Goal: Contribute content

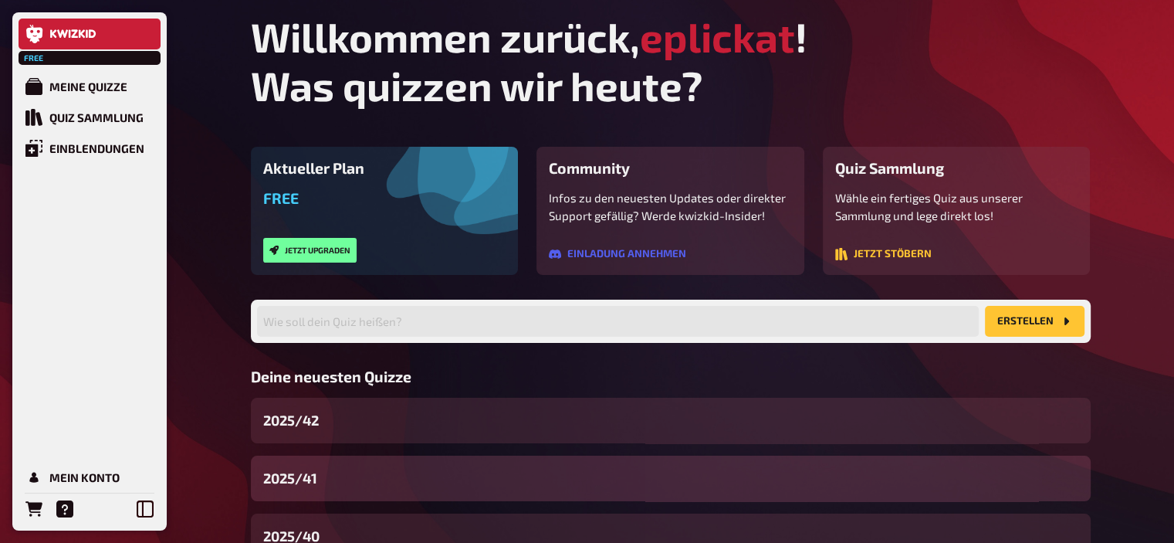
scroll to position [83, 0]
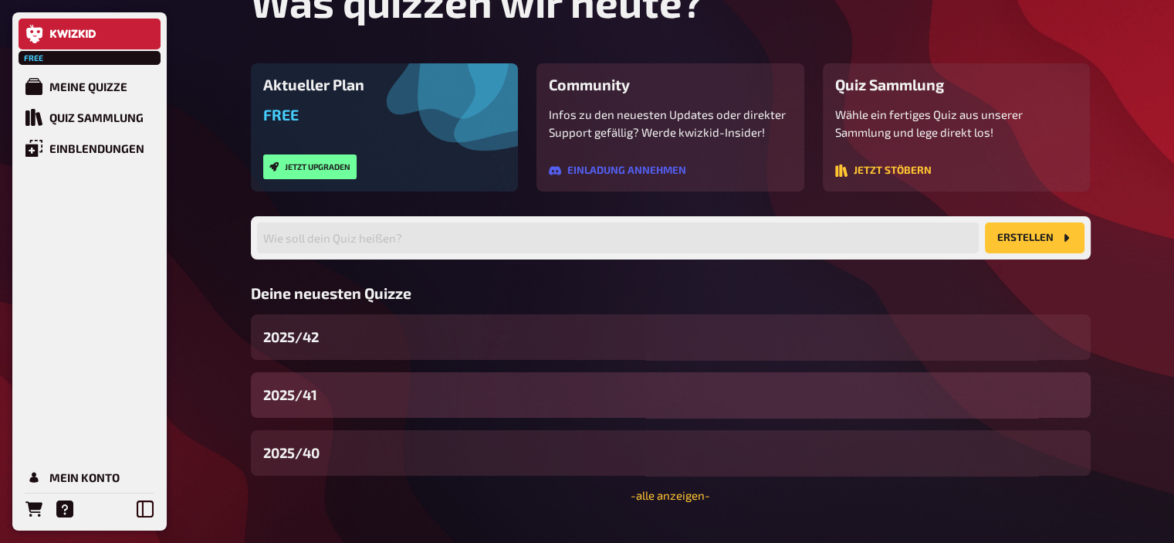
click at [318, 393] on div "2025/41" at bounding box center [671, 395] width 840 height 46
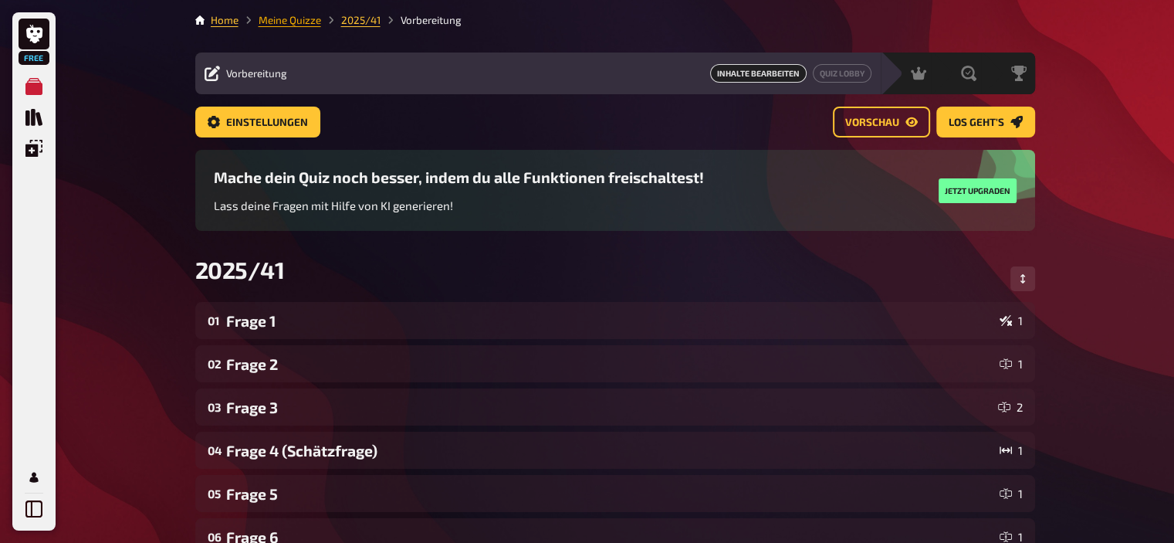
click at [297, 19] on link "Meine Quizze" at bounding box center [290, 20] width 63 height 12
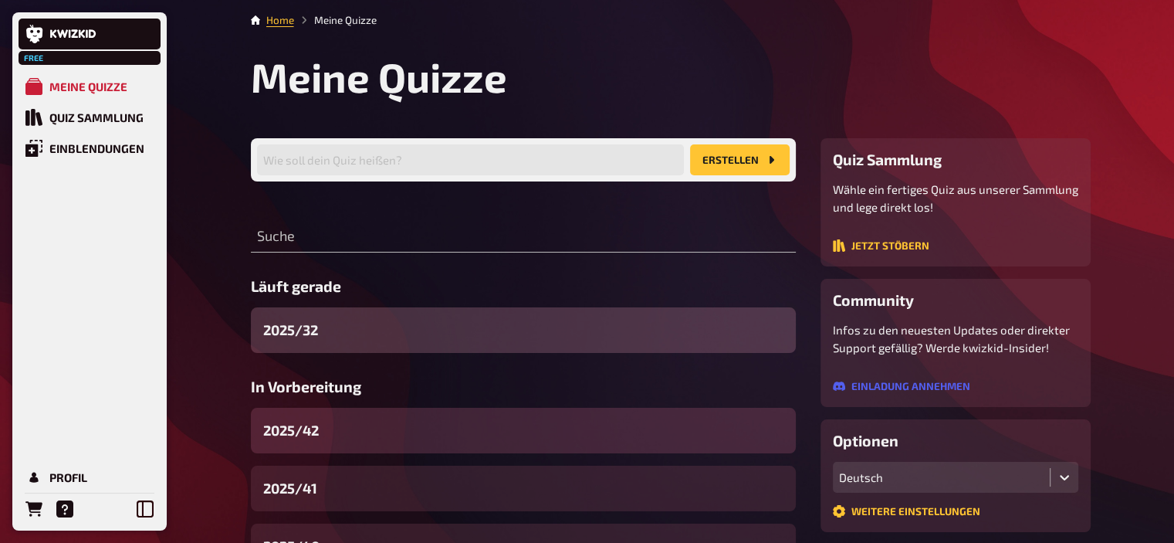
click at [394, 432] on div "2025/42" at bounding box center [523, 431] width 545 height 46
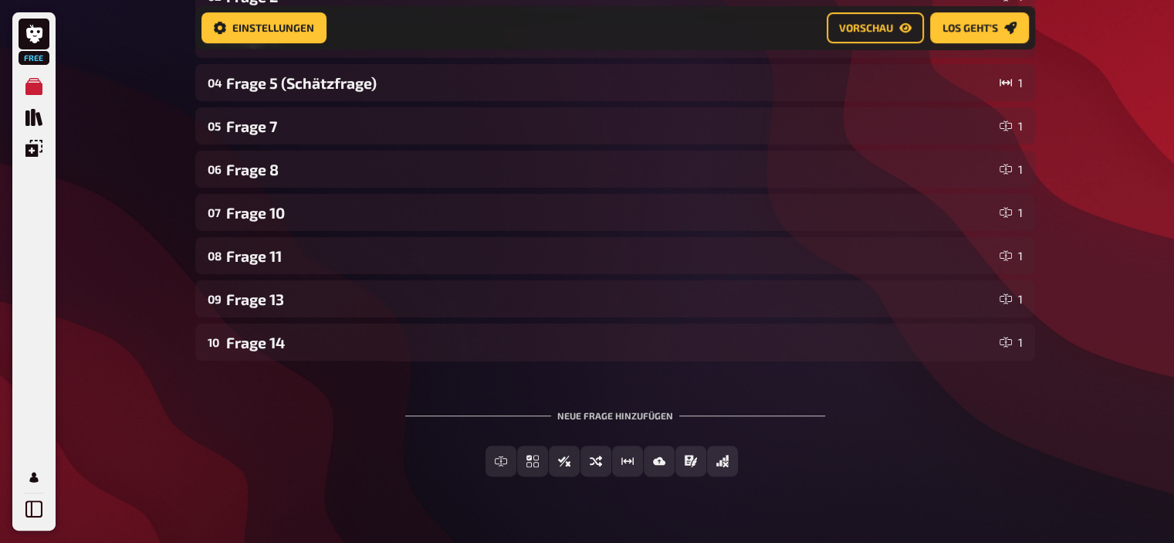
scroll to position [398, 0]
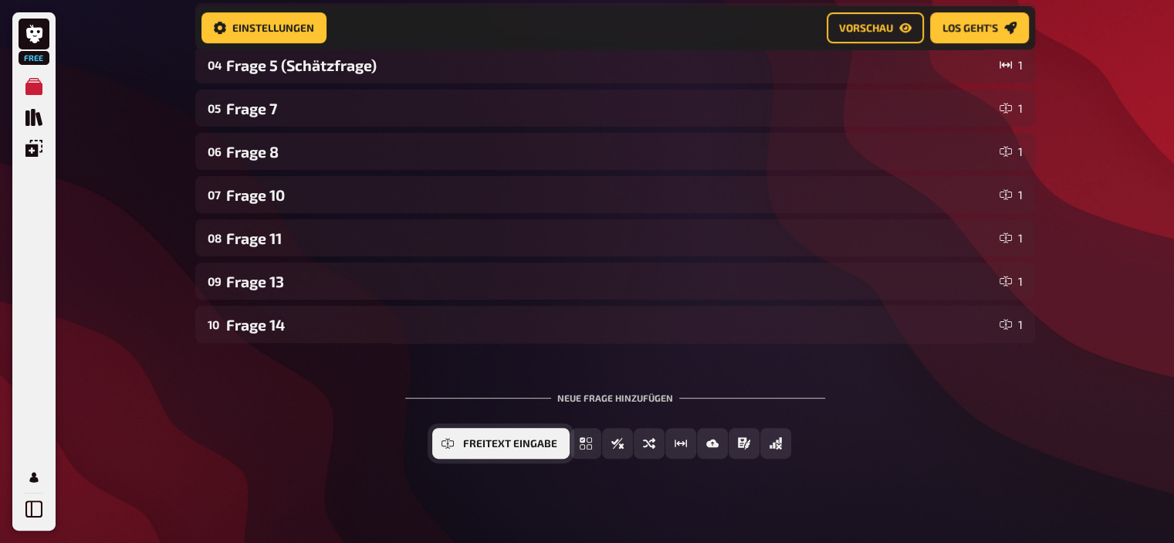
click at [455, 444] on button "Freitext Eingabe" at bounding box center [500, 443] width 137 height 31
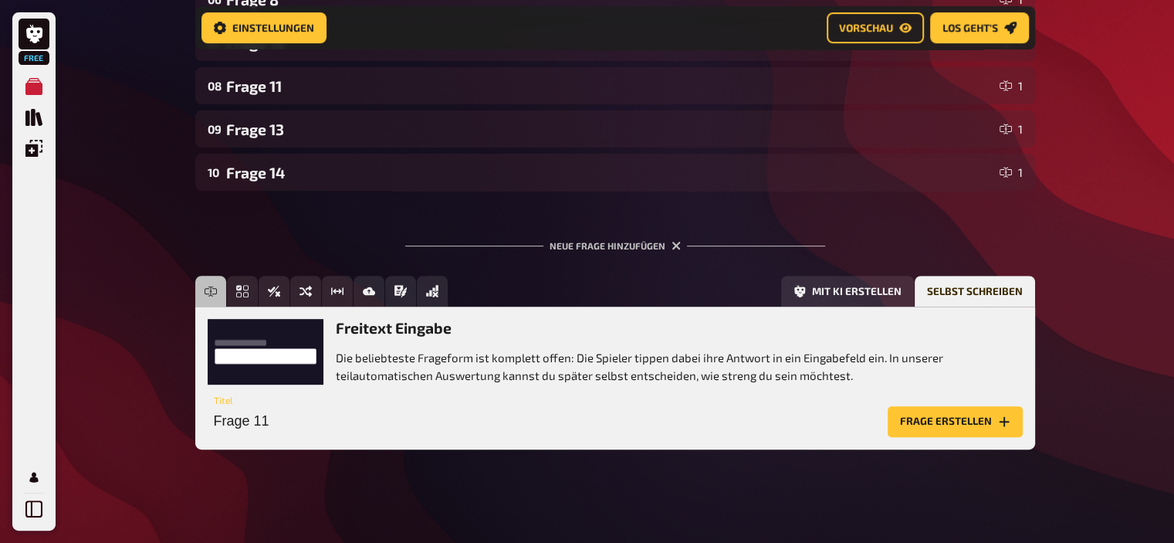
scroll to position [555, 0]
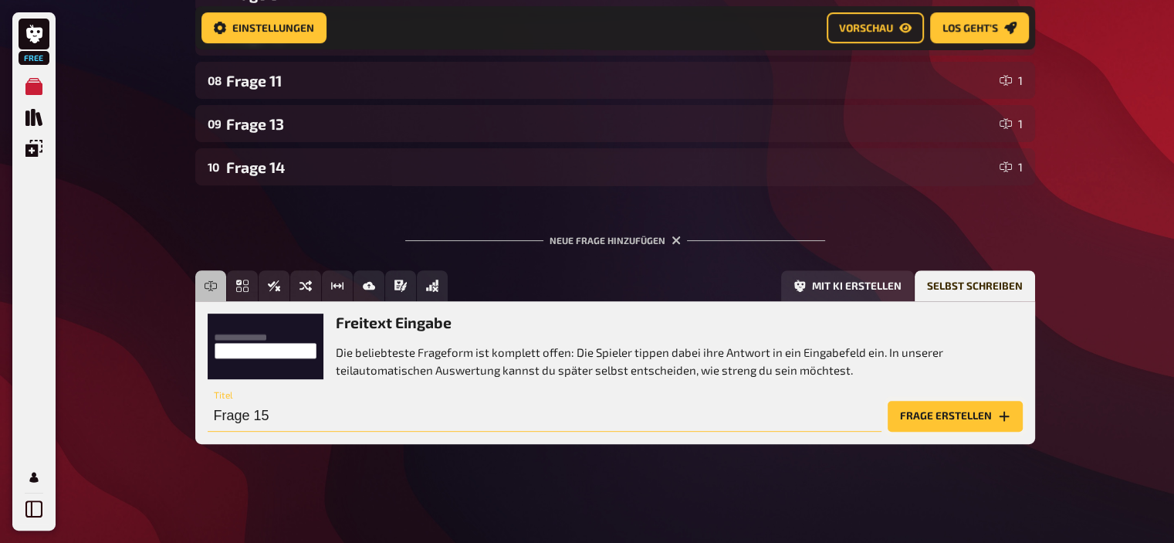
type input "Frage 15"
click at [989, 423] on button "Frage erstellen" at bounding box center [955, 416] width 135 height 31
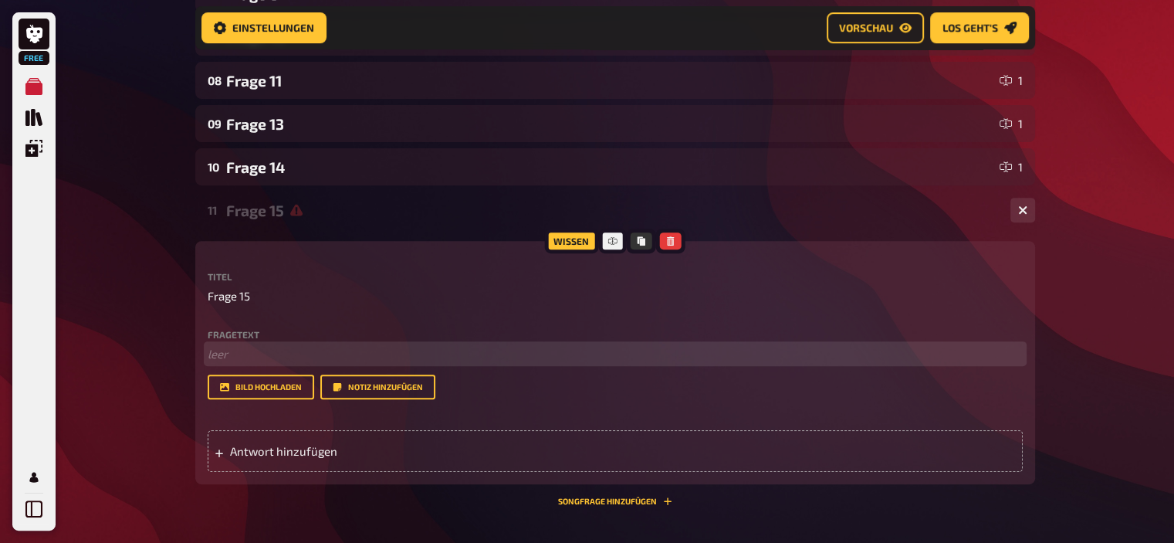
click at [276, 355] on p "﻿ leer" at bounding box center [615, 354] width 815 height 18
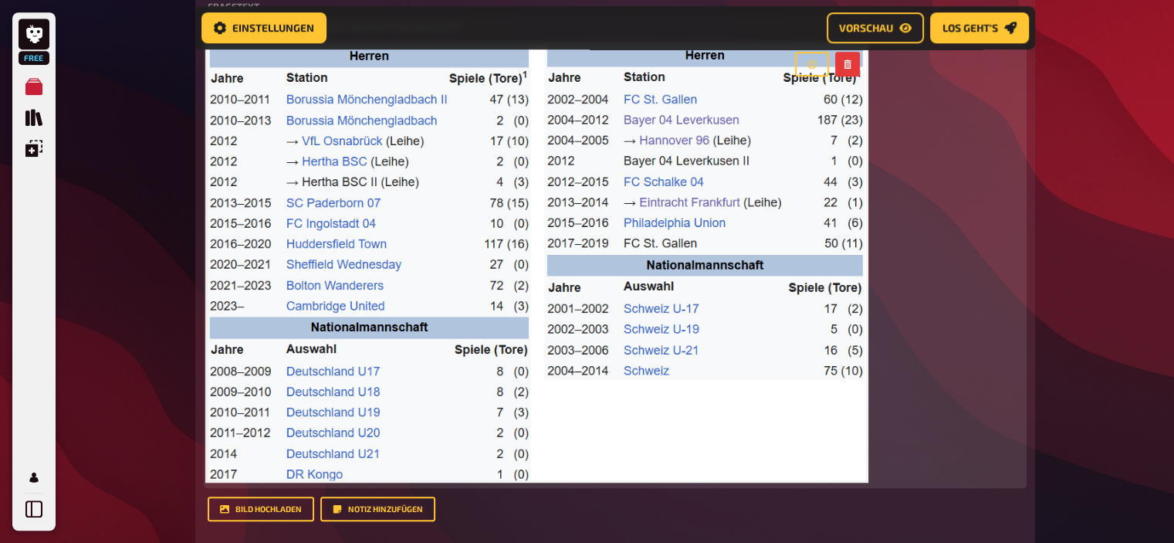
scroll to position [1040, 0]
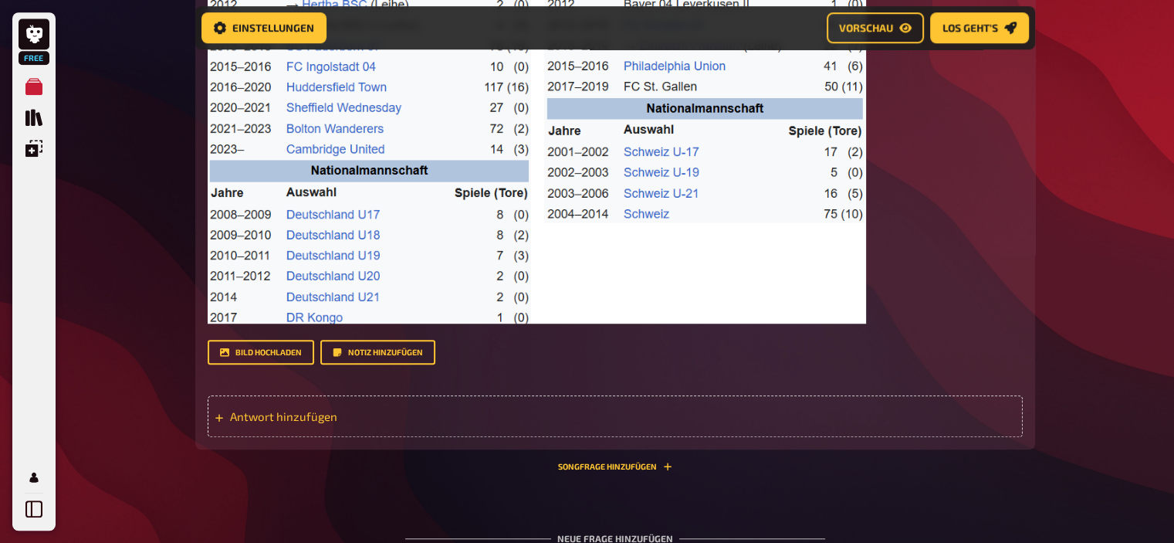
click at [290, 412] on span "Antwort hinzufügen" at bounding box center [350, 416] width 240 height 14
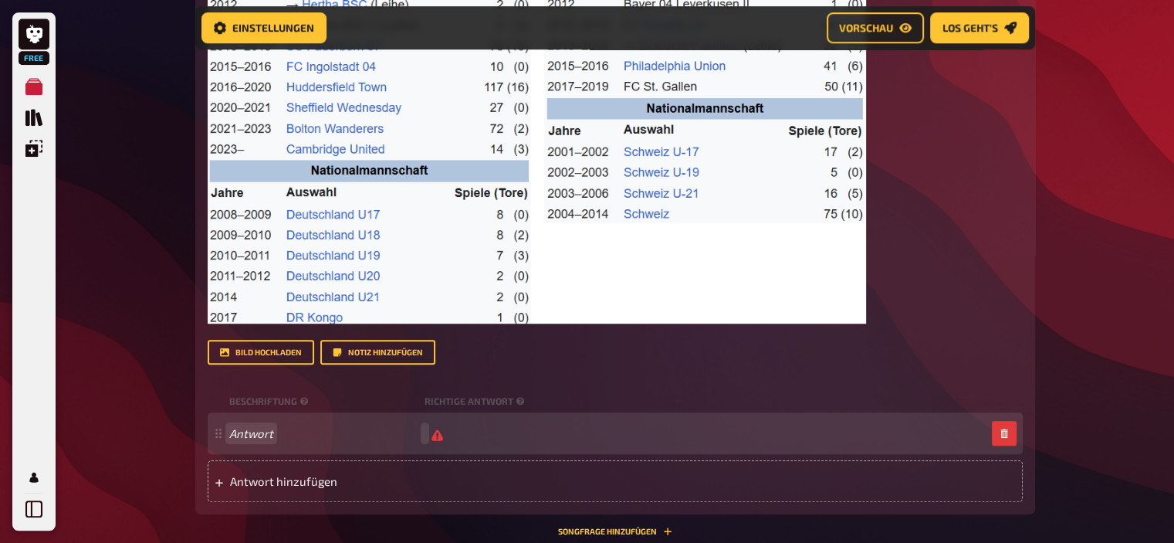
scroll to position [1039, 0]
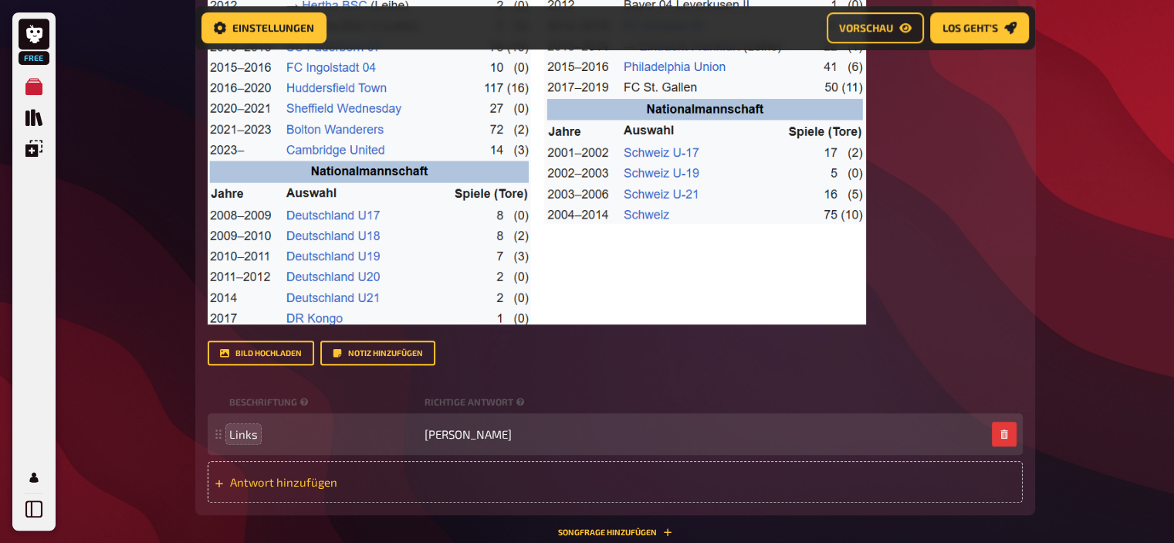
click at [272, 492] on div "Antwort hinzufügen" at bounding box center [615, 482] width 815 height 42
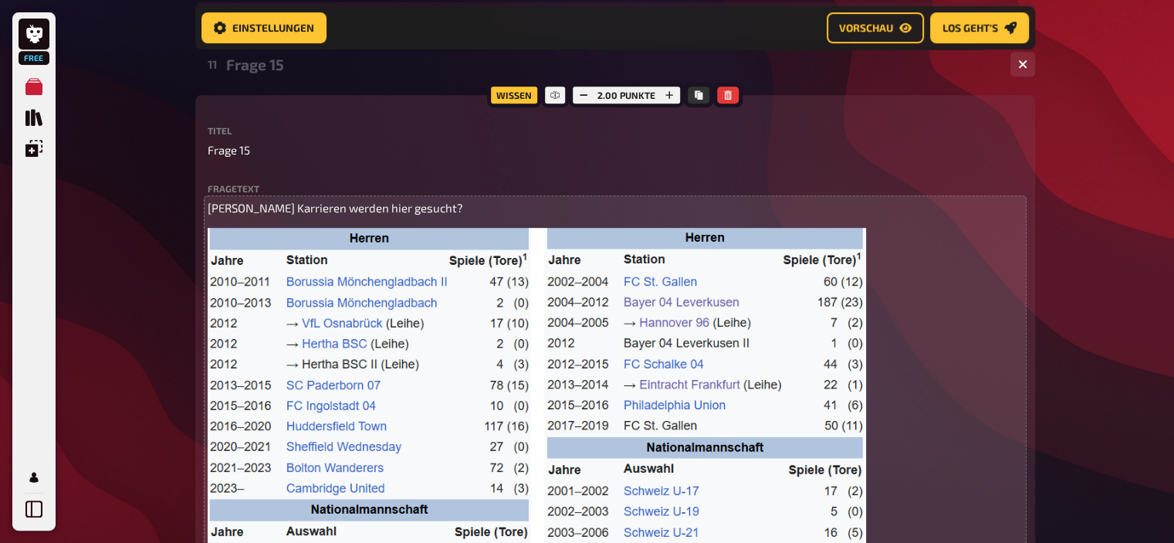
scroll to position [700, 0]
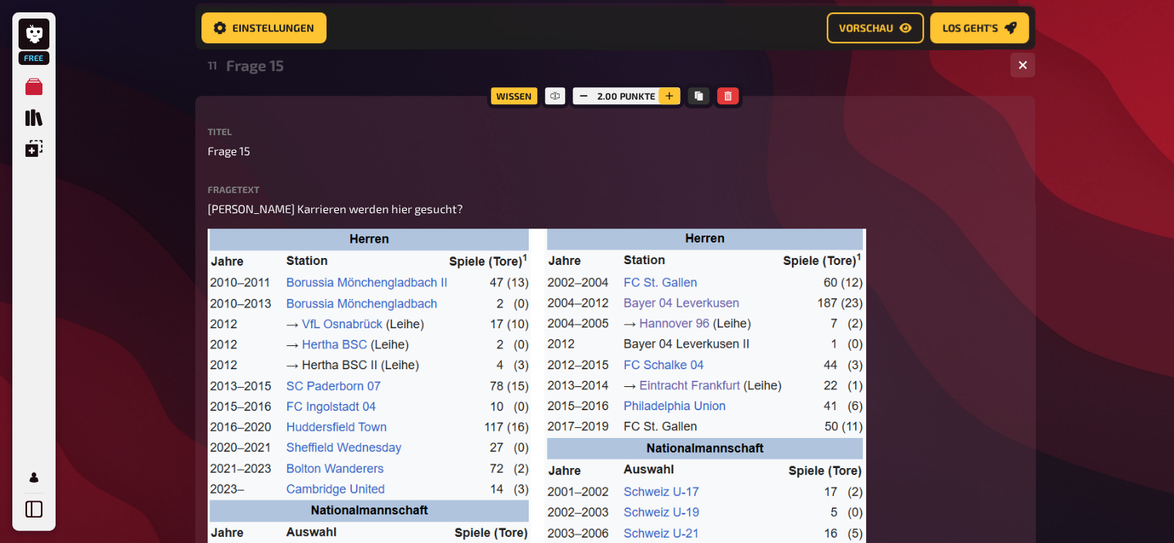
click at [672, 95] on icon "button" at bounding box center [669, 95] width 9 height 9
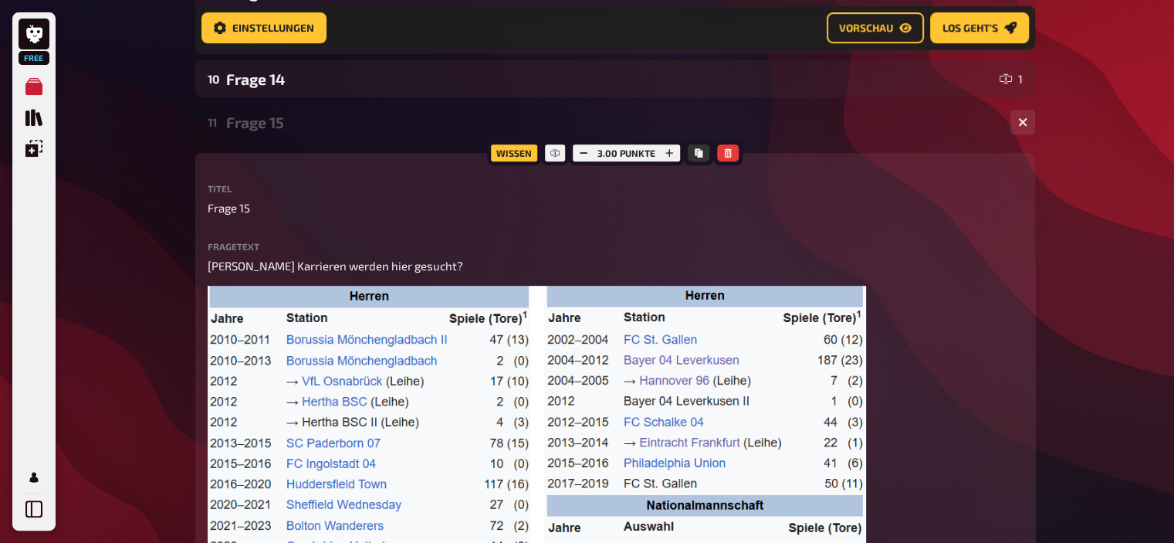
scroll to position [645, 0]
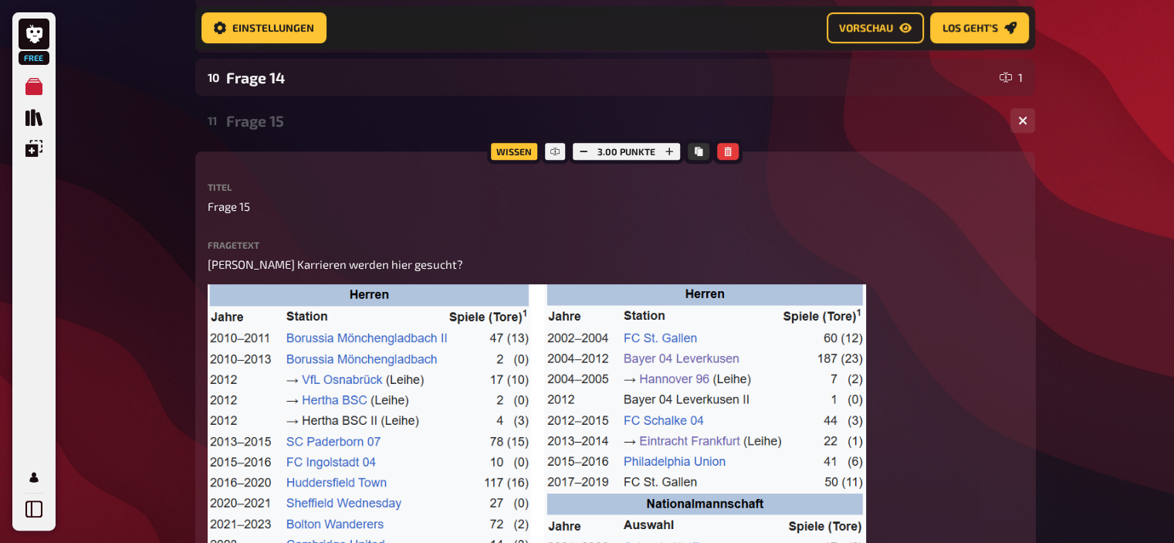
click at [258, 120] on div "Frage 15" at bounding box center [612, 121] width 772 height 18
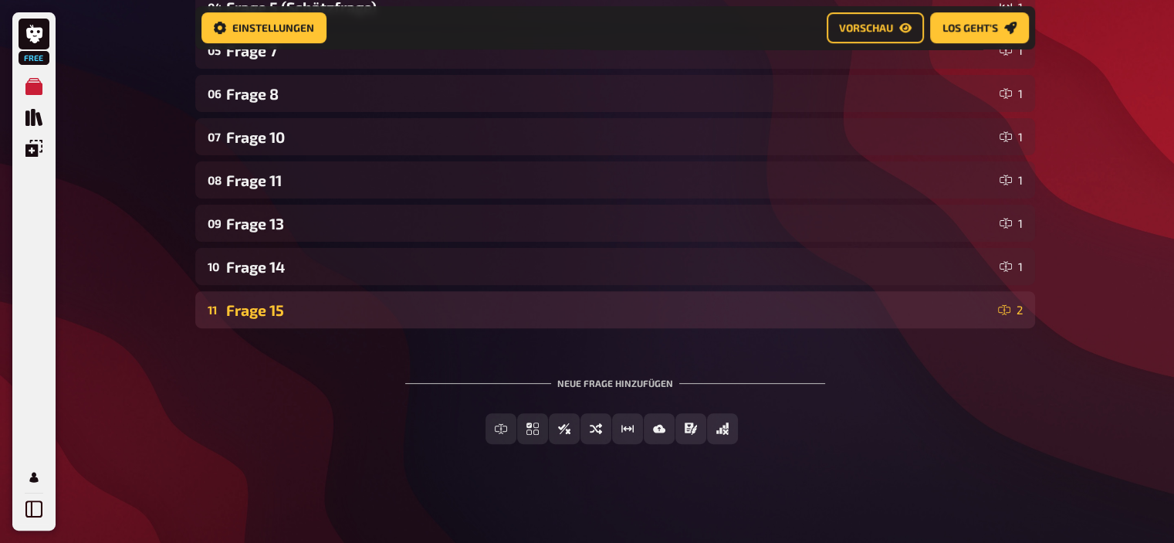
scroll to position [456, 0]
